Goal: Check status: Check status

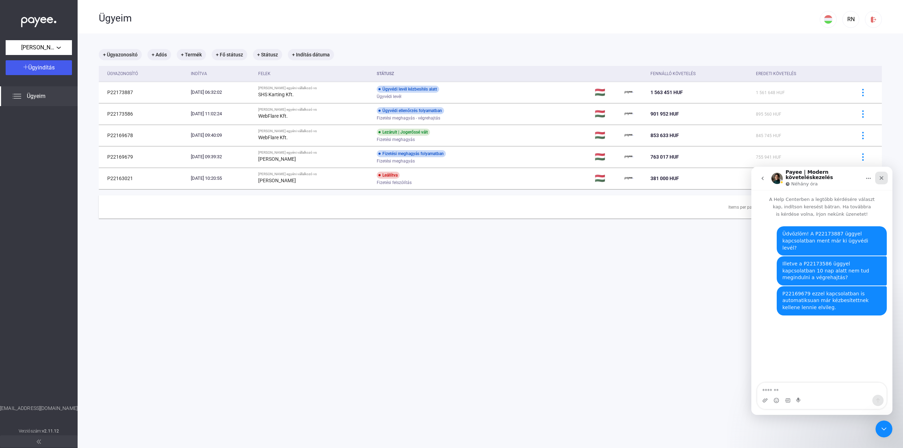
click at [883, 178] on icon "Bezárás" at bounding box center [882, 178] width 6 height 6
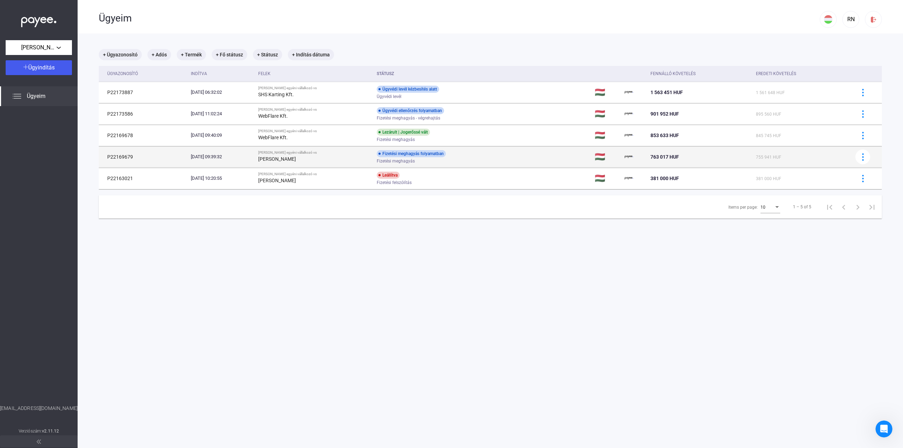
click at [500, 153] on td "Fizetési meghagyás folyamatban Fizetési meghagyás" at bounding box center [483, 156] width 218 height 21
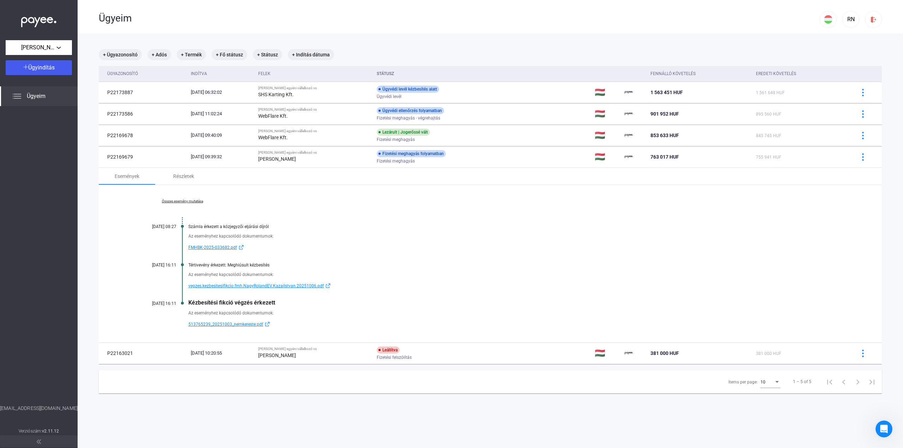
click at [248, 286] on span "vegzes.kezbesitesifikcio.fmh.NagyRolandEV.KazaiIstvan.20251006.pdf" at bounding box center [255, 286] width 135 height 8
click at [235, 324] on span "513765239_20251003_nemkereste.pdf" at bounding box center [225, 324] width 75 height 8
click at [289, 284] on span "vegzes.kezbesitesifikcio.fmh.NagyRolandEV.KazaiIstvan.20251006.pdf" at bounding box center [255, 286] width 135 height 8
click at [216, 248] on span "FMHBK-2025-033682.pdf" at bounding box center [212, 247] width 49 height 8
click at [283, 286] on span "vegzes.kezbesitesifikcio.fmh.NagyRolandEV.KazaiIstvan.20251006.pdf" at bounding box center [255, 286] width 135 height 8
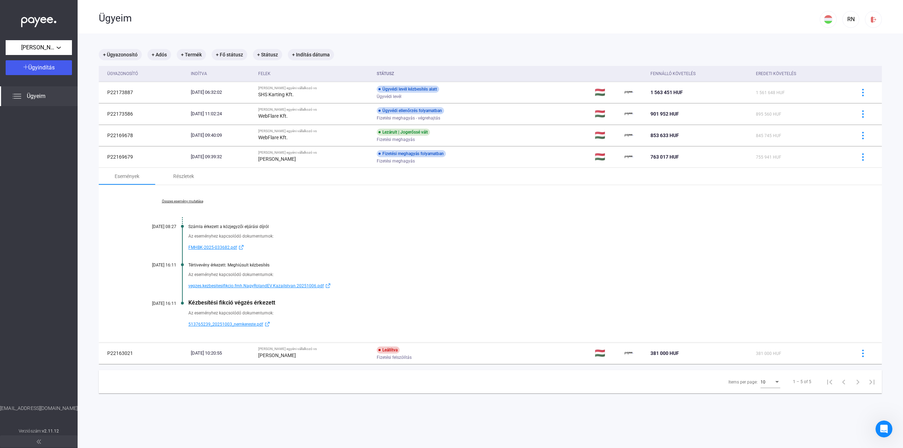
click at [246, 324] on span "513765239_20251003_nemkereste.pdf" at bounding box center [225, 324] width 75 height 8
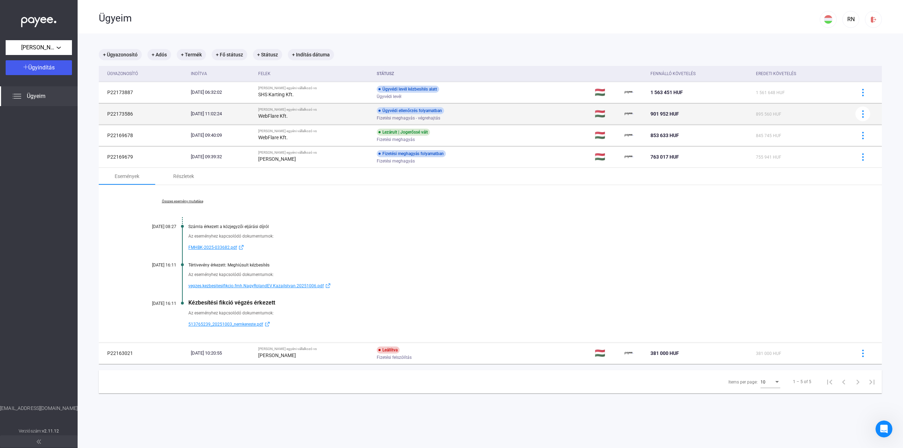
click at [473, 117] on div "Fizetési meghagyás - végrehajtás" at bounding box center [433, 118] width 113 height 5
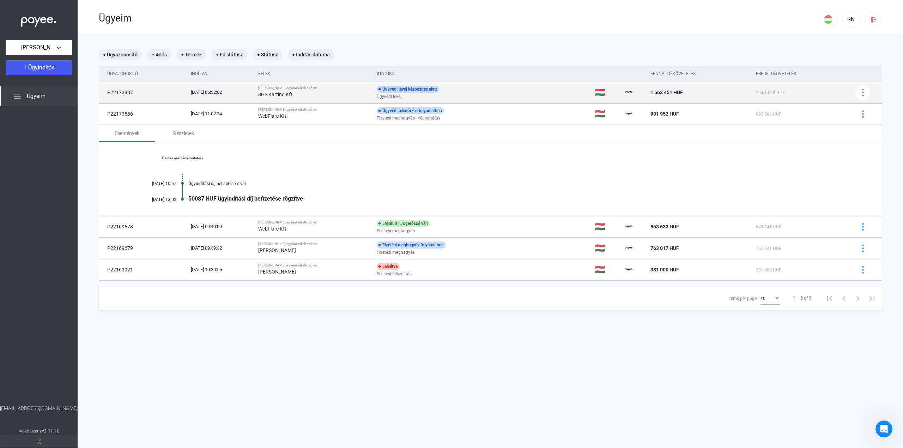
click at [477, 90] on div "Ügyvédi levél kézbesítés alatt Ügyvédi levél" at bounding box center [433, 93] width 113 height 14
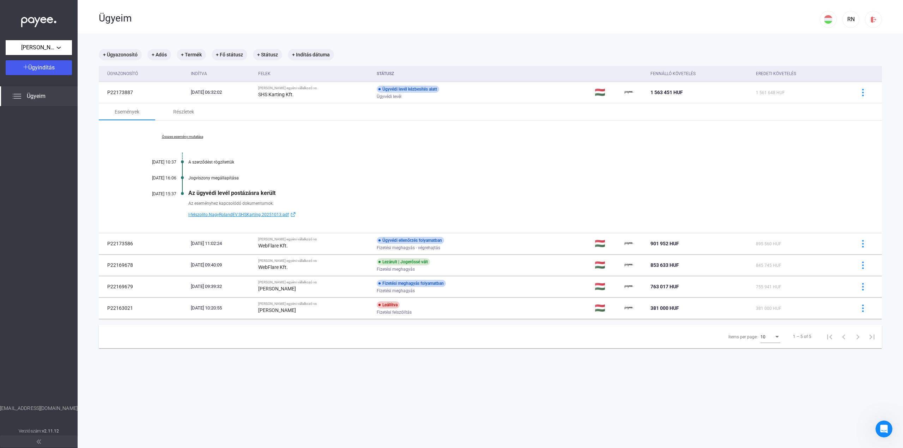
click at [275, 217] on span "I-felszolito.NagyRolandEV.SHSKarting.20251013.pdf" at bounding box center [238, 215] width 101 height 8
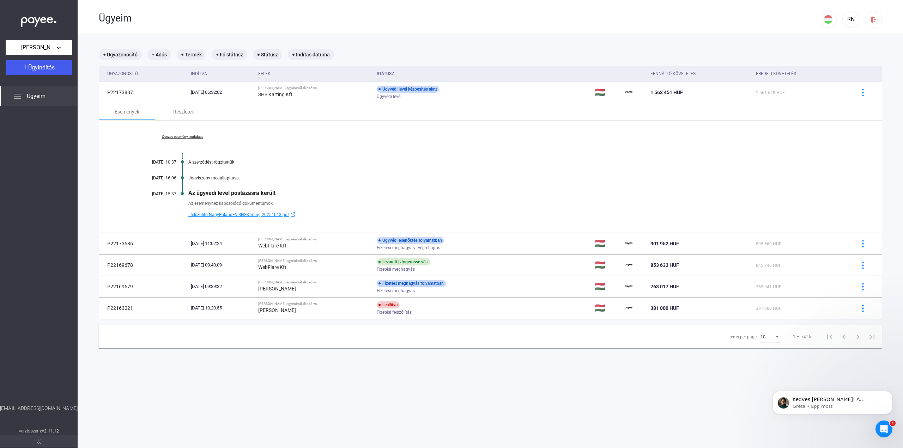
scroll to position [25, 0]
